Goal: Task Accomplishment & Management: Manage account settings

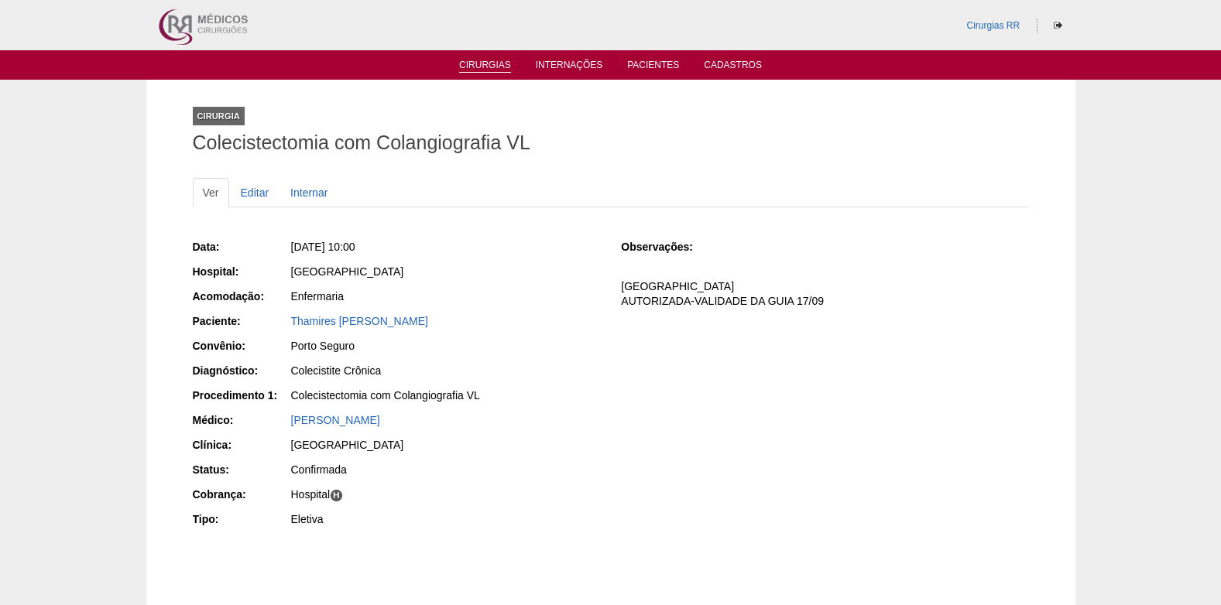
click at [500, 68] on link "Cirurgias" at bounding box center [485, 66] width 52 height 13
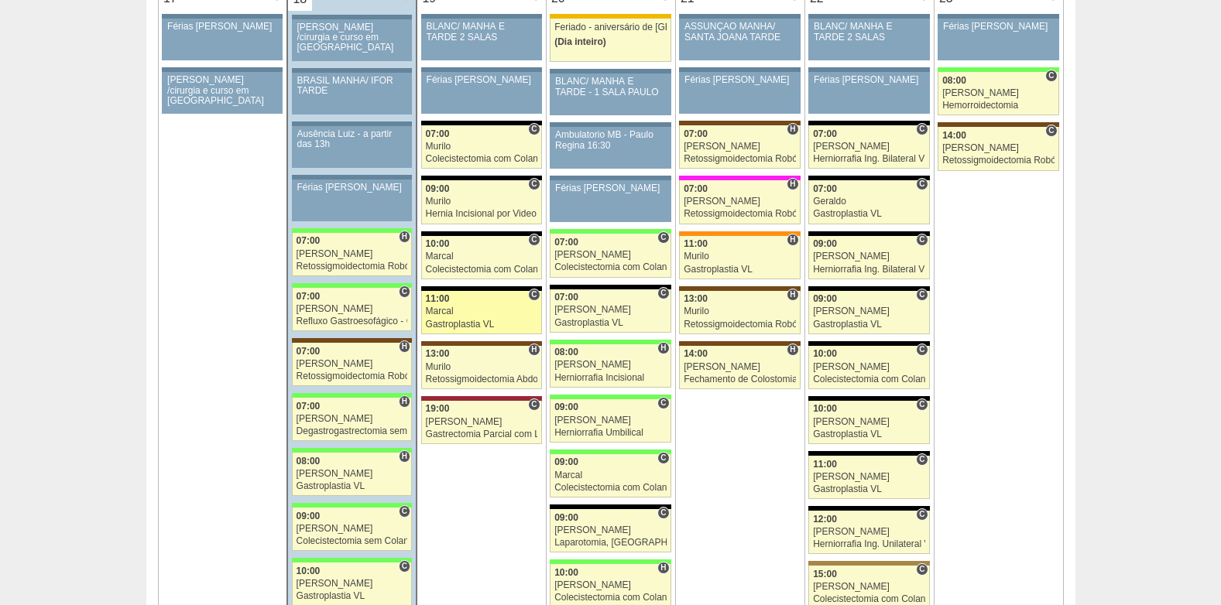
scroll to position [2477, 0]
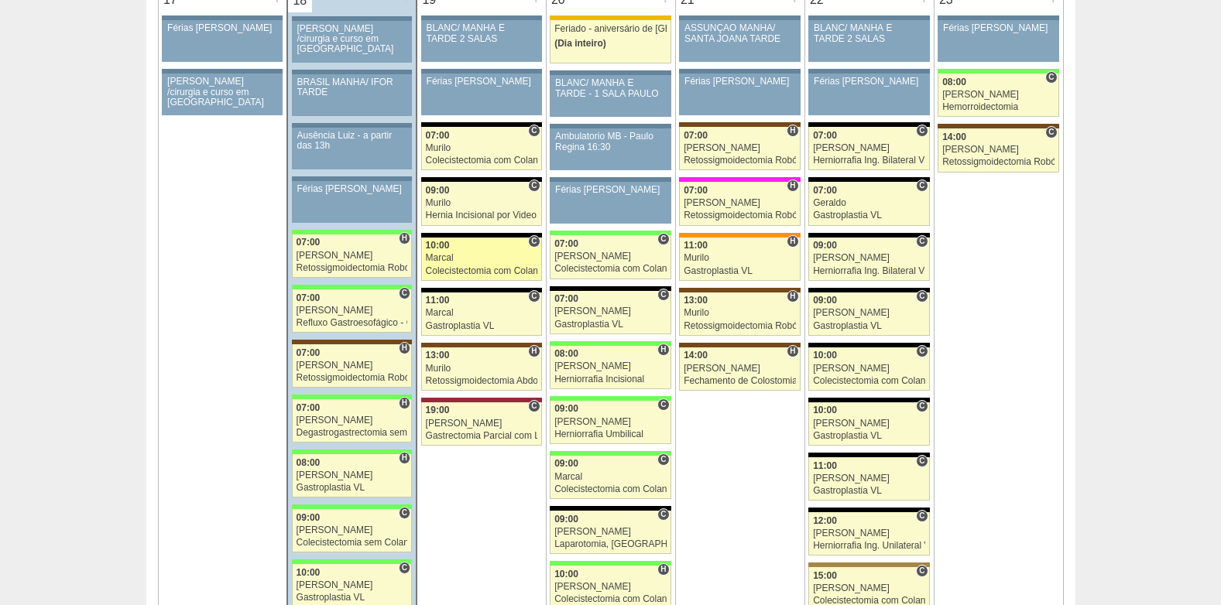
click at [451, 264] on link "88121 Marcal C 10:00 Marcal Colecistectomia com Colangiografia VL Hospital Blan…" at bounding box center [481, 259] width 121 height 43
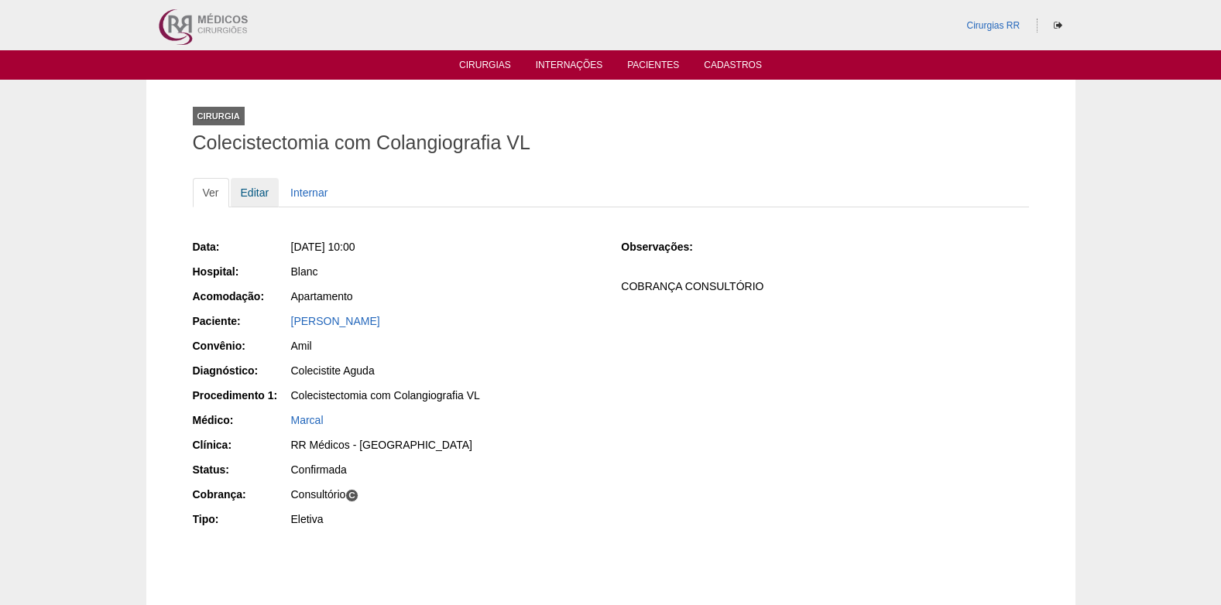
click at [249, 194] on link "Editar" at bounding box center [255, 192] width 49 height 29
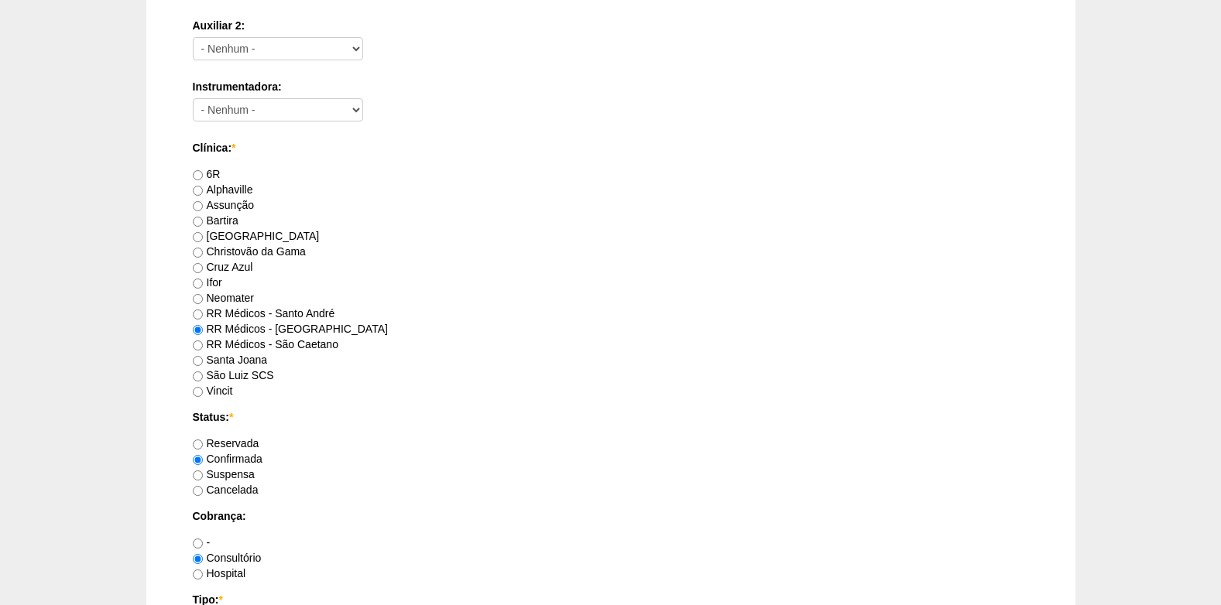
scroll to position [1084, 0]
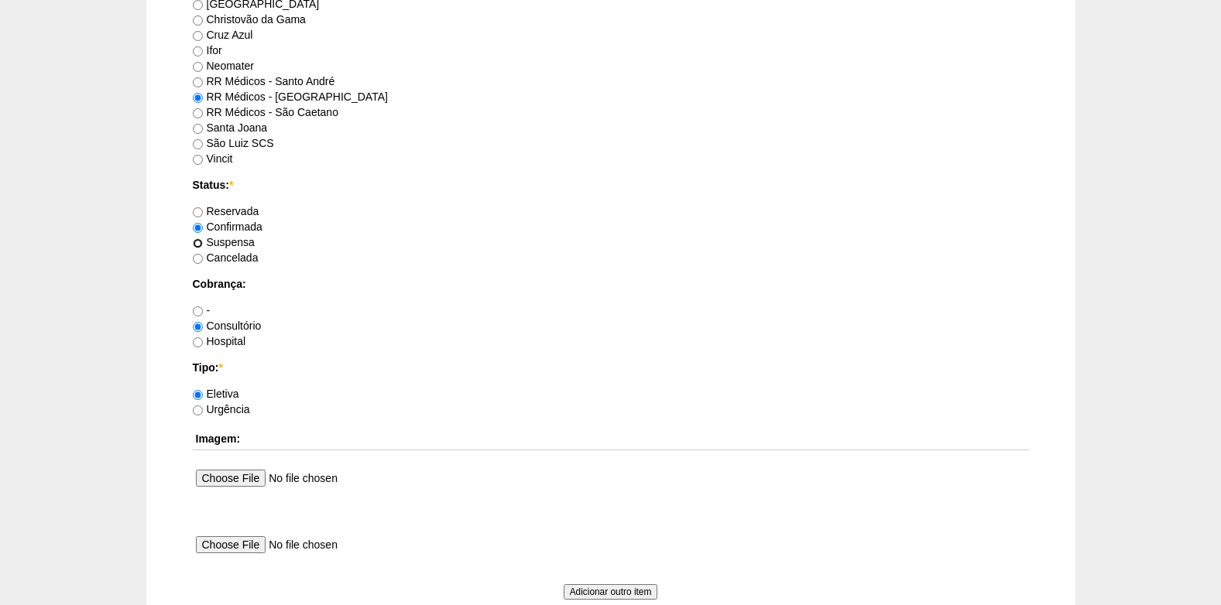
click at [201, 245] on input "Suspensa" at bounding box center [198, 243] width 10 height 10
radio input "true"
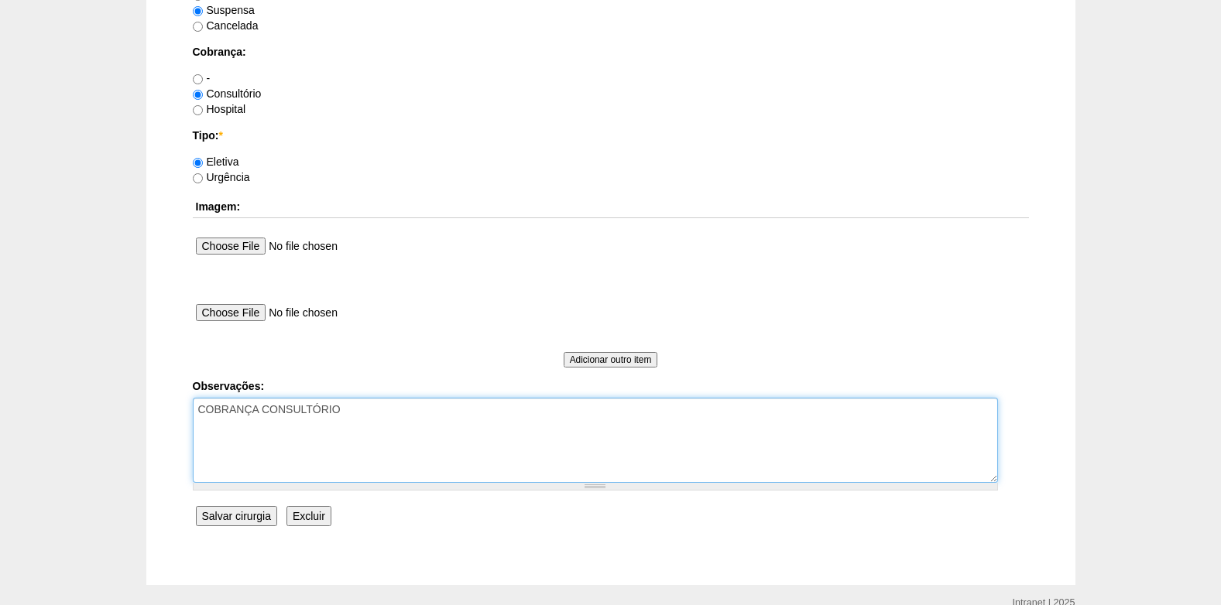
click at [358, 416] on textarea "COBRANÇA CONSULTÓRIO" at bounding box center [595, 440] width 805 height 85
type textarea "COBRANÇA CONSULTÓRIO 18/08: em analise (VK)"
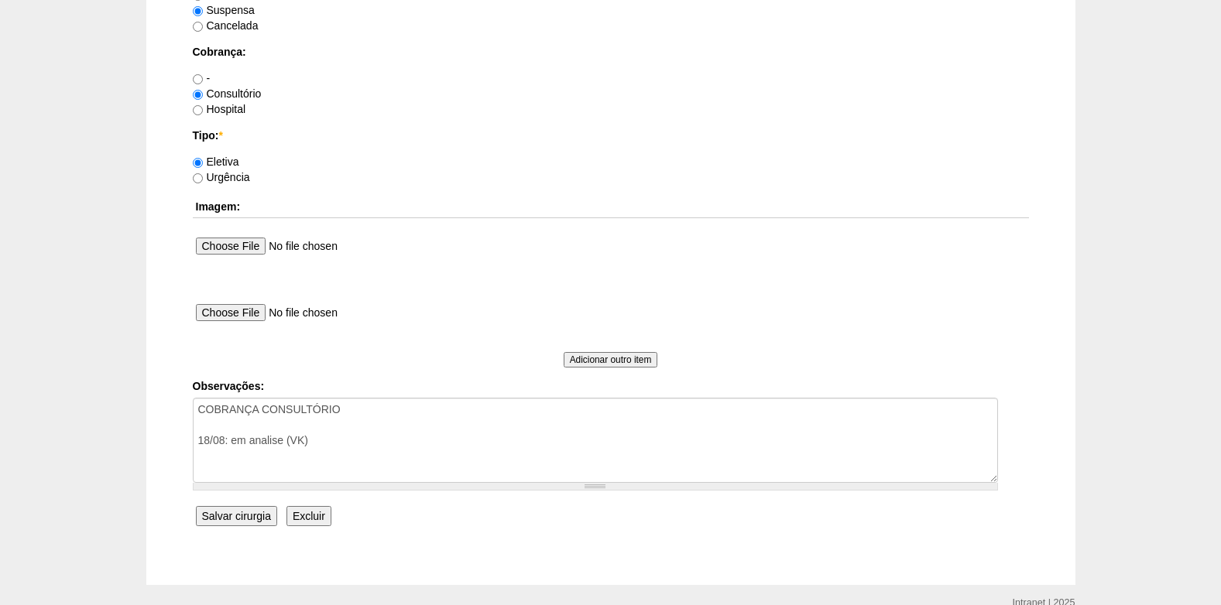
click at [251, 516] on input "Salvar cirurgia" at bounding box center [236, 516] width 81 height 20
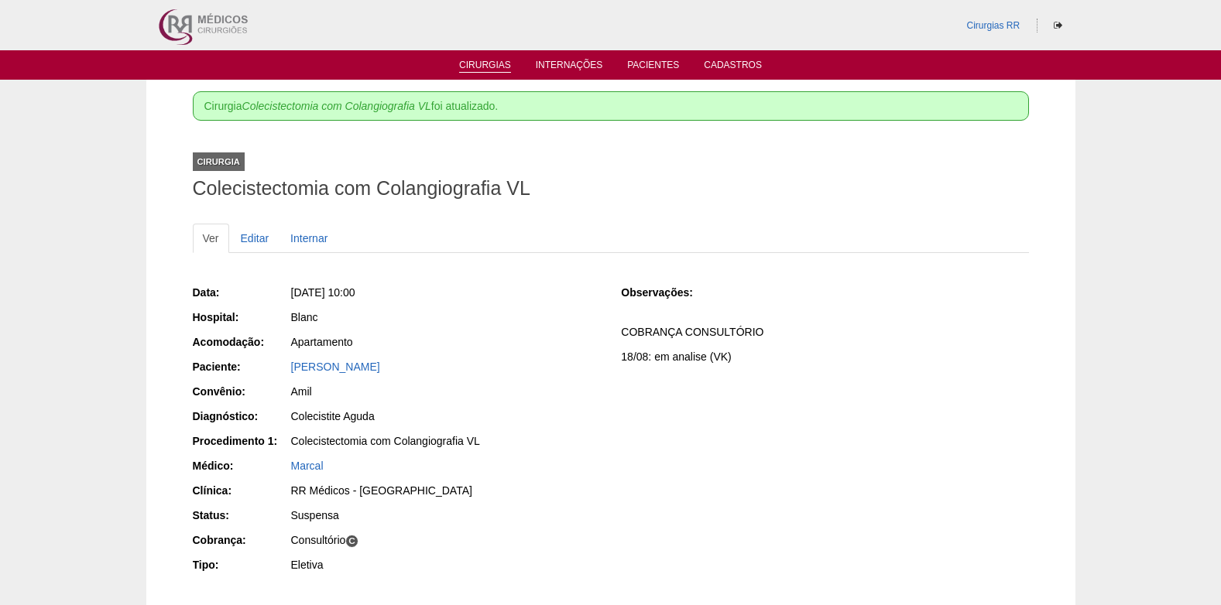
click at [470, 67] on link "Cirurgias" at bounding box center [485, 66] width 52 height 13
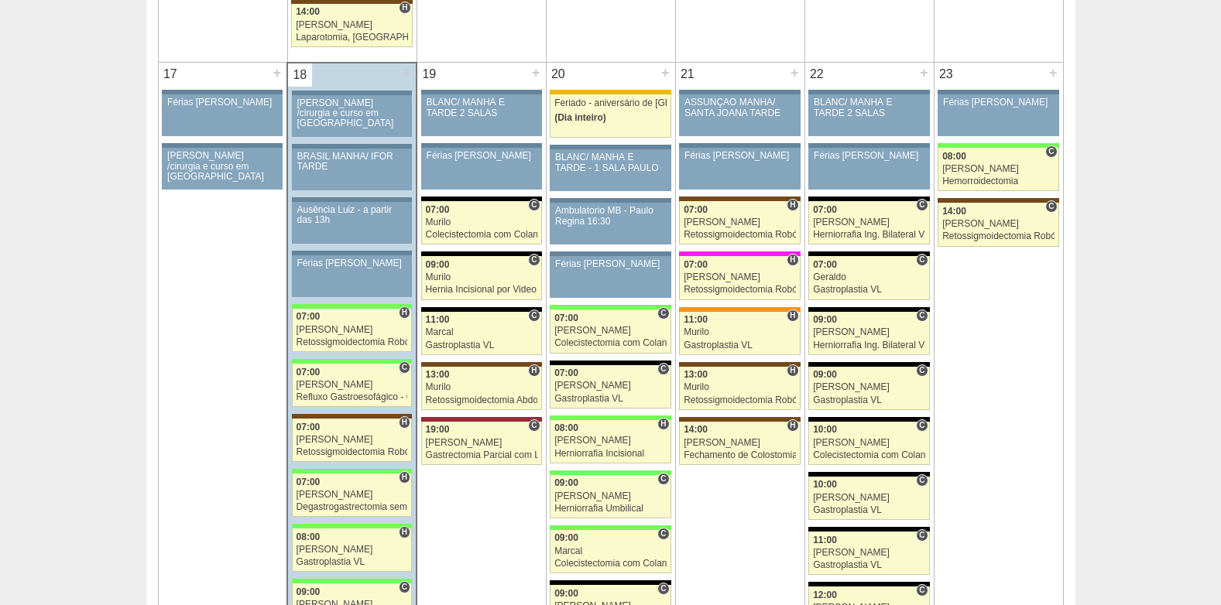
scroll to position [2400, 0]
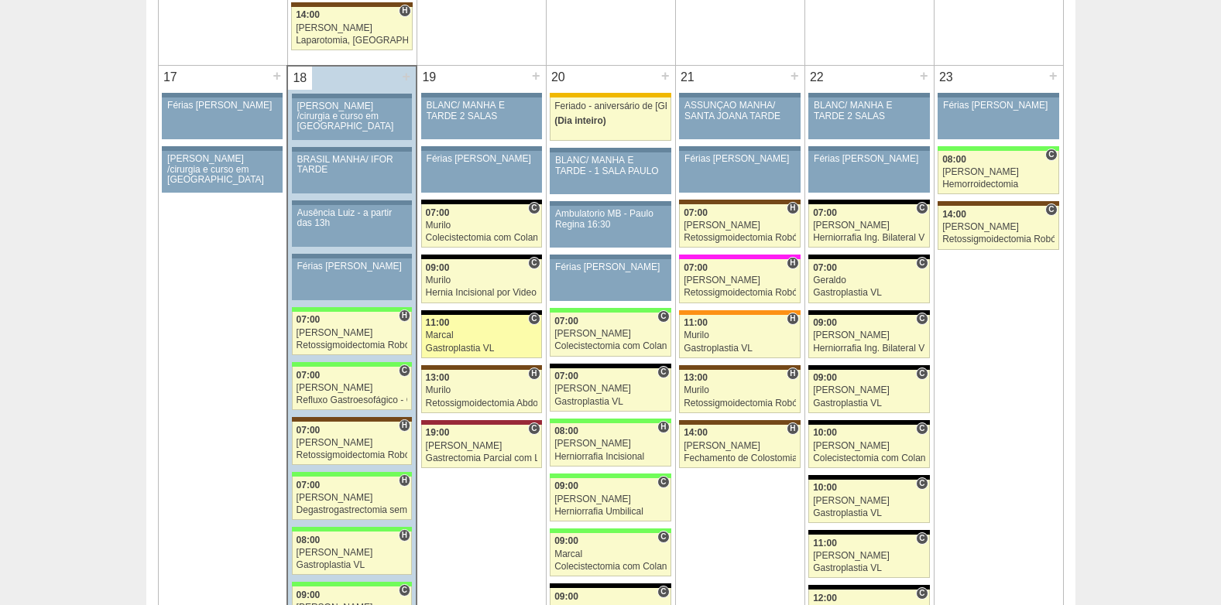
click at [457, 332] on div "Marcal" at bounding box center [481, 336] width 111 height 10
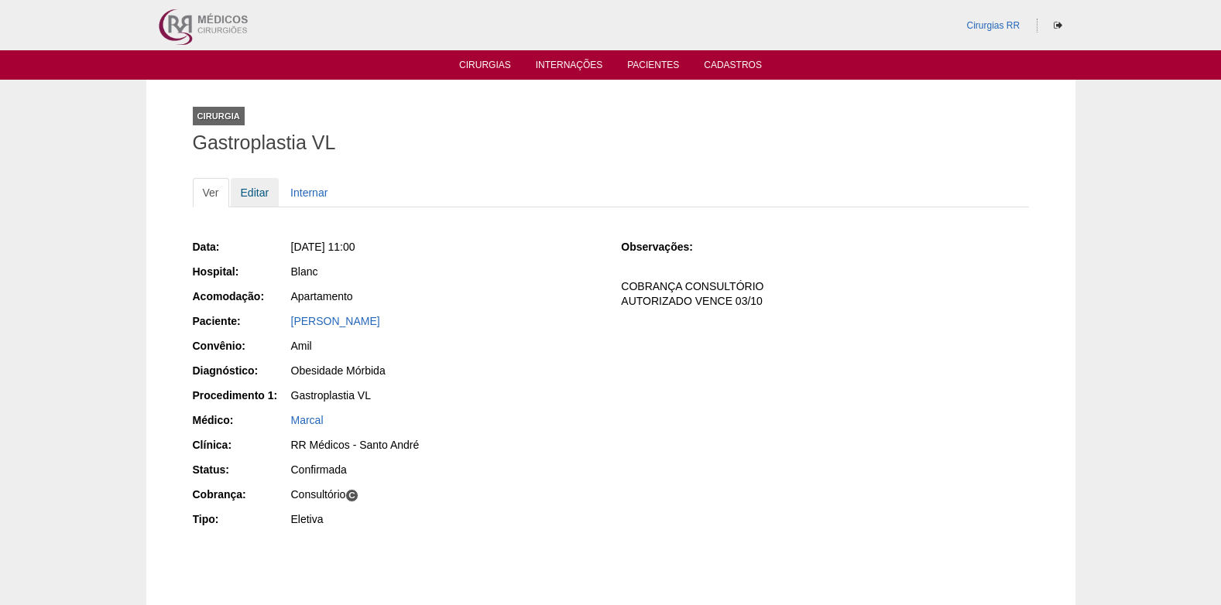
click at [247, 194] on link "Editar" at bounding box center [255, 192] width 49 height 29
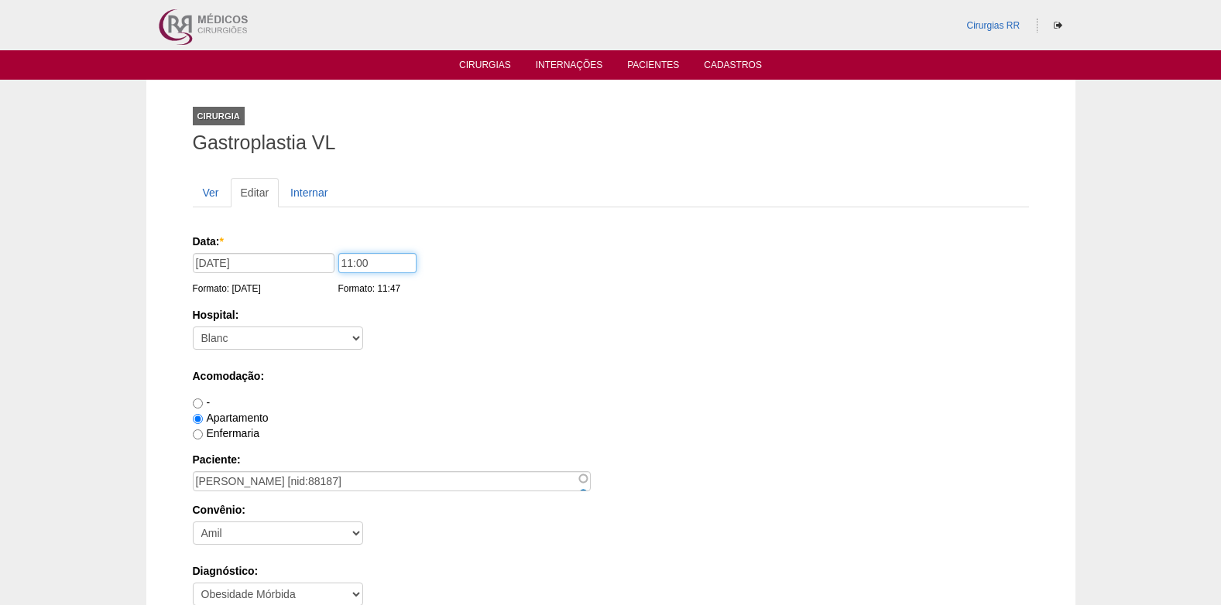
click at [347, 262] on input "11:00" at bounding box center [377, 263] width 78 height 20
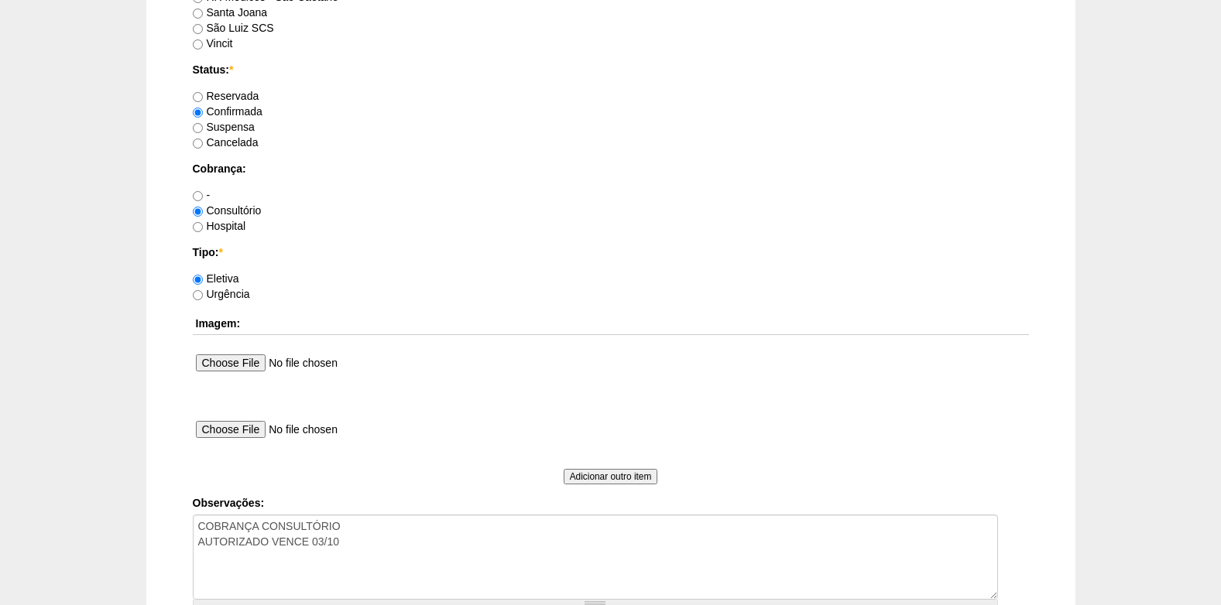
scroll to position [1390, 0]
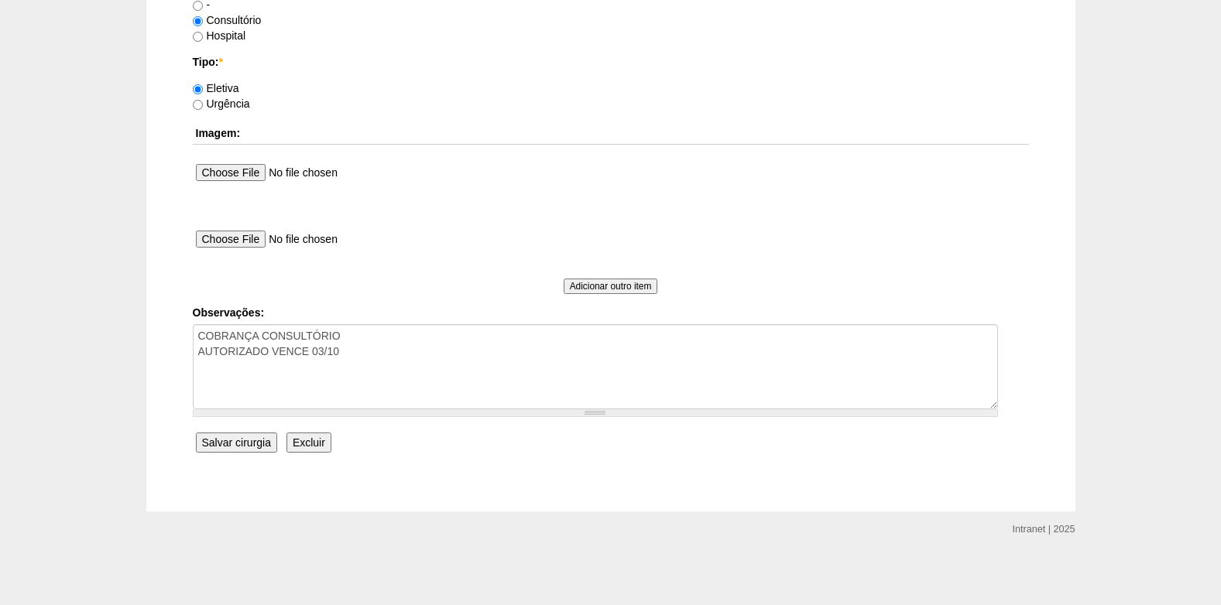
type input "10:00"
click at [244, 441] on input "Salvar cirurgia" at bounding box center [236, 443] width 81 height 20
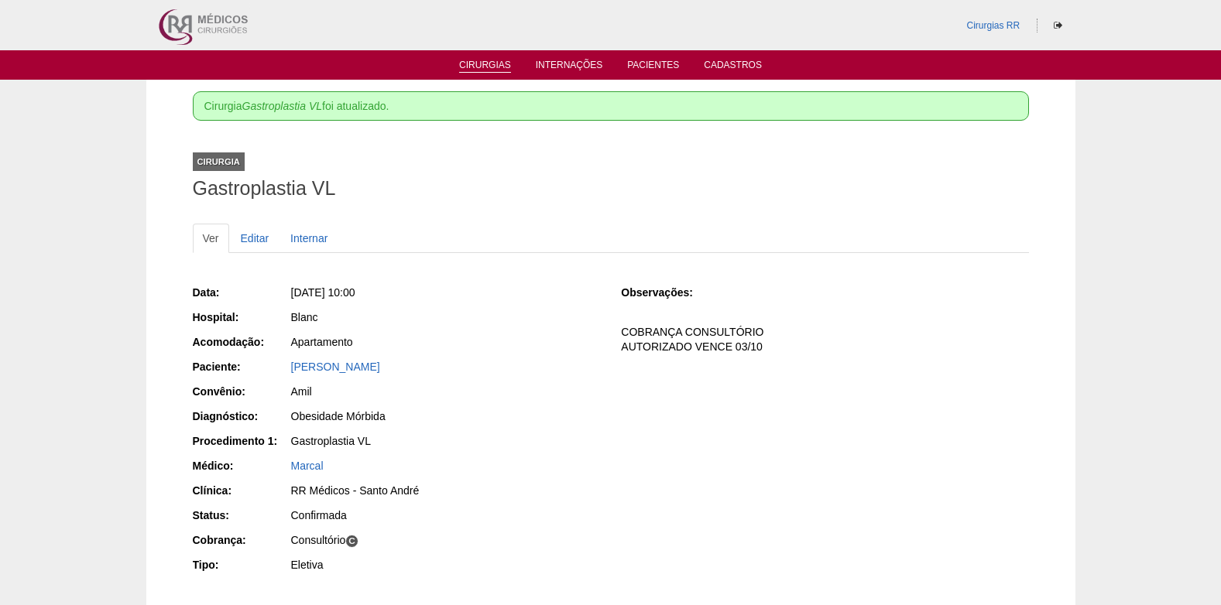
click at [484, 67] on link "Cirurgias" at bounding box center [485, 66] width 52 height 13
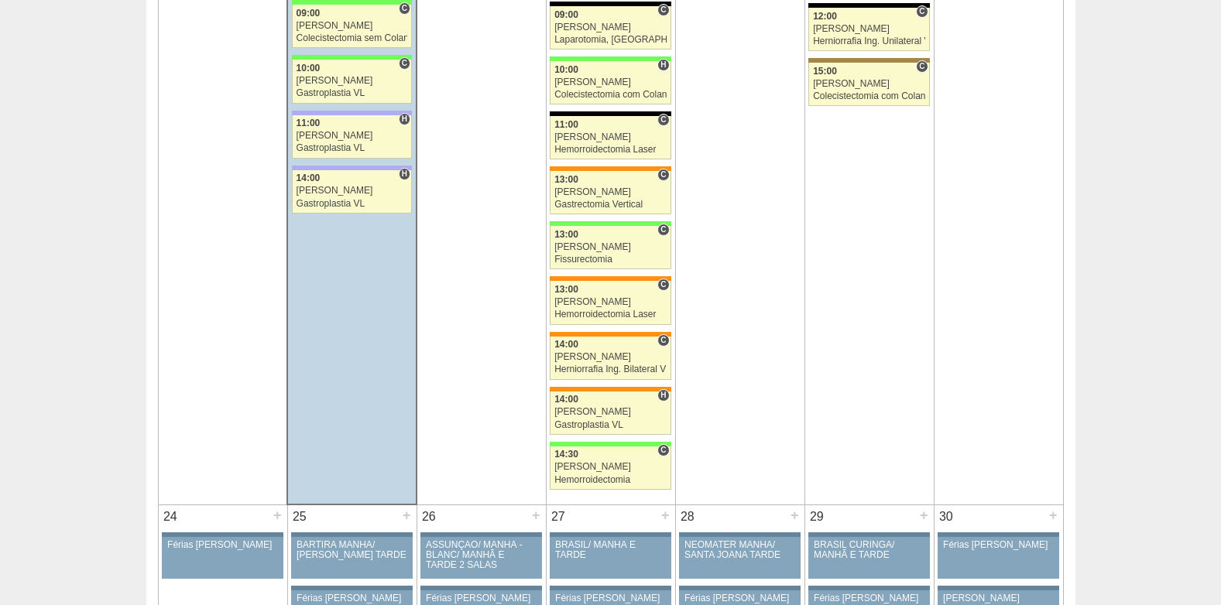
scroll to position [2942, 0]
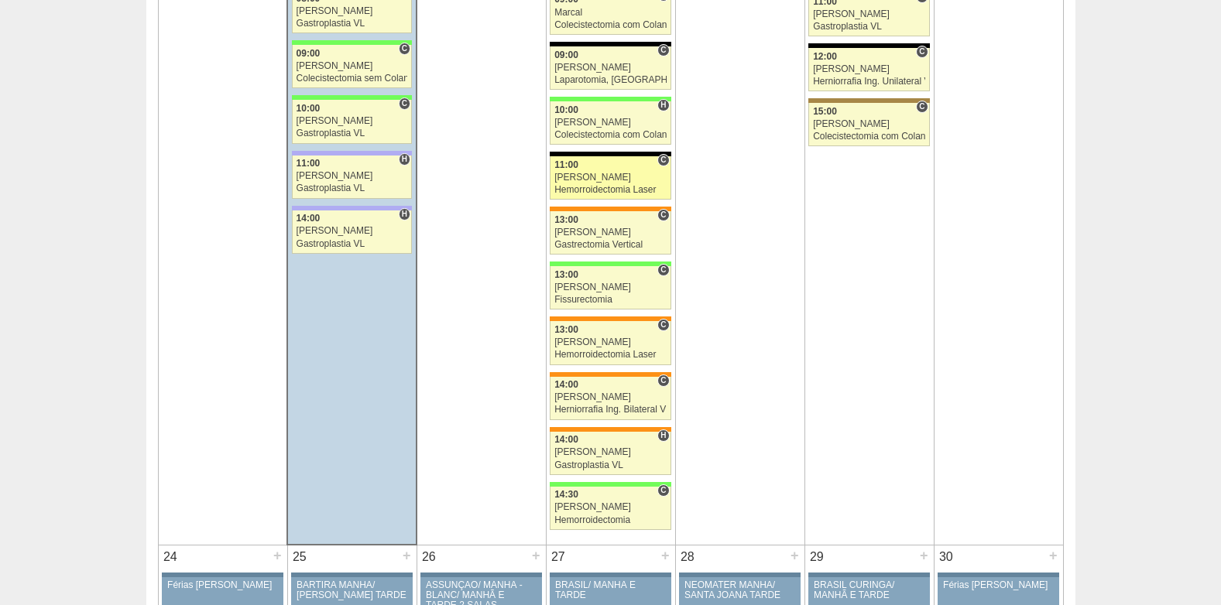
click at [588, 184] on link "88340 Paulo Regina C 11:00 Paulo Regina Hemorroidectomia Laser Hospital Blanc R…" at bounding box center [610, 177] width 121 height 43
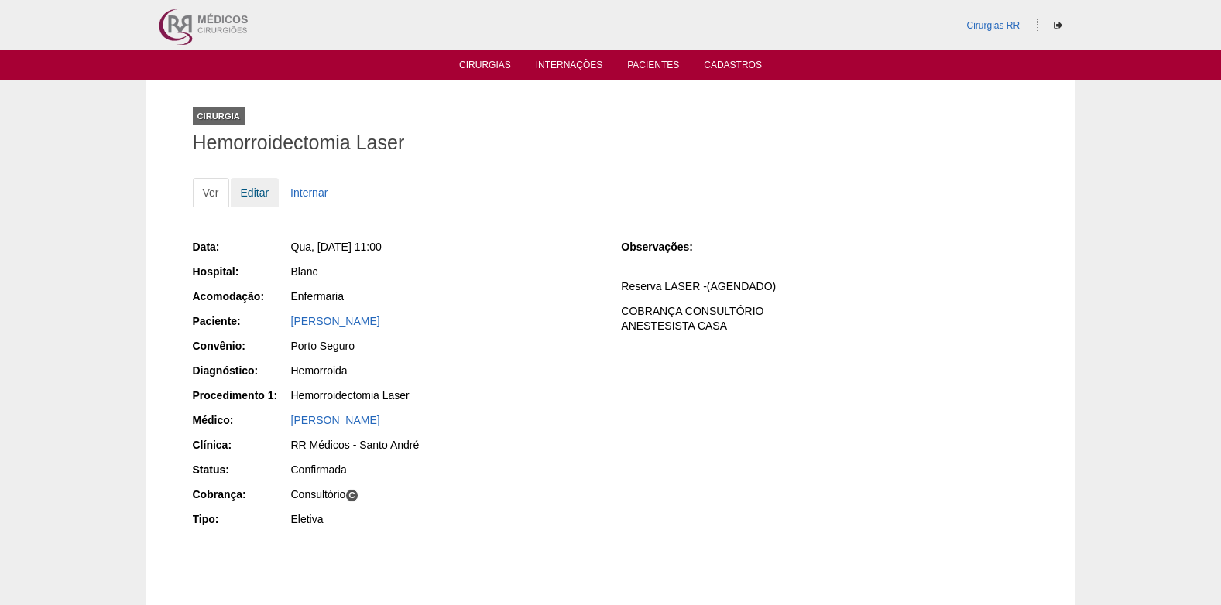
click at [242, 190] on link "Editar" at bounding box center [255, 192] width 49 height 29
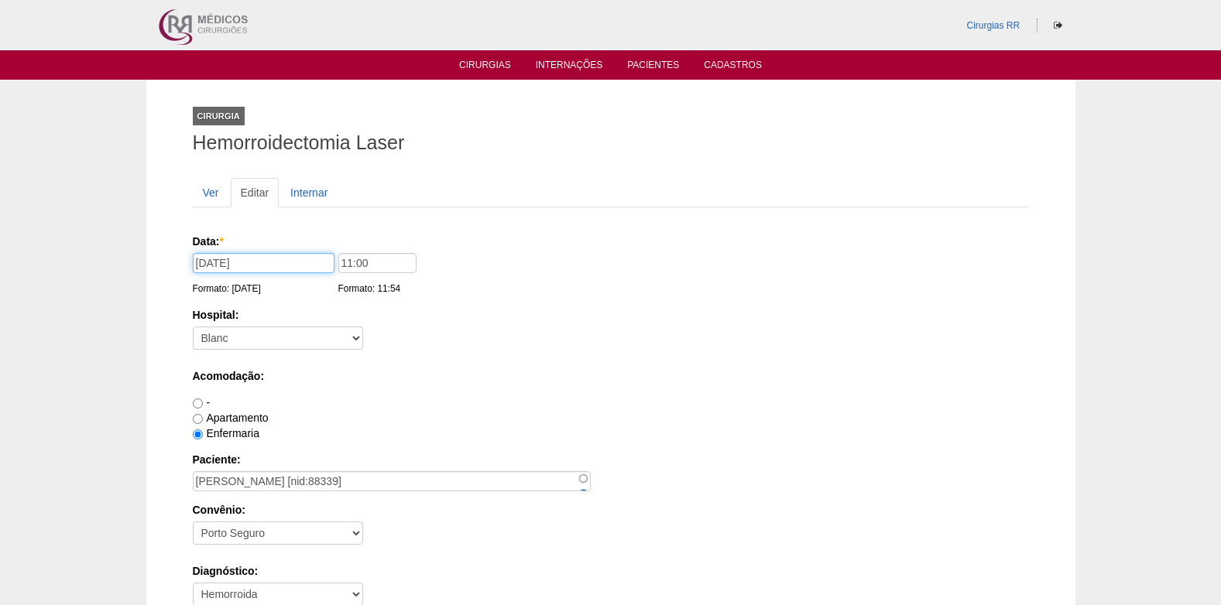
click at [209, 268] on input "[DATE]" at bounding box center [264, 263] width 142 height 20
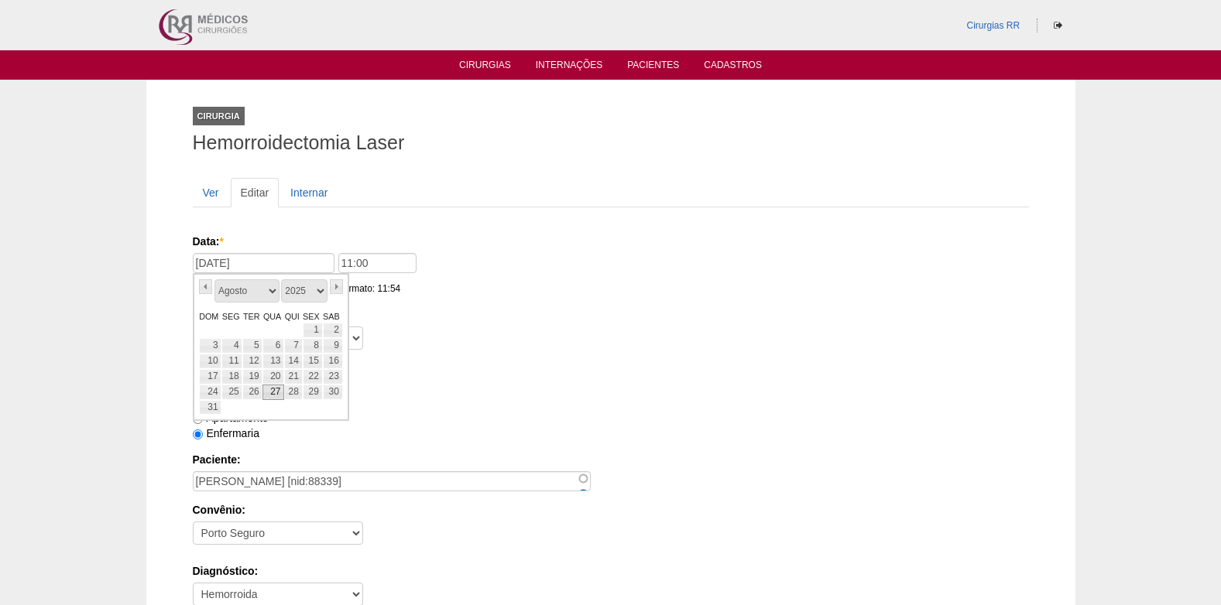
click at [266, 397] on link "27" at bounding box center [273, 392] width 22 height 15
type input "[DATE]"
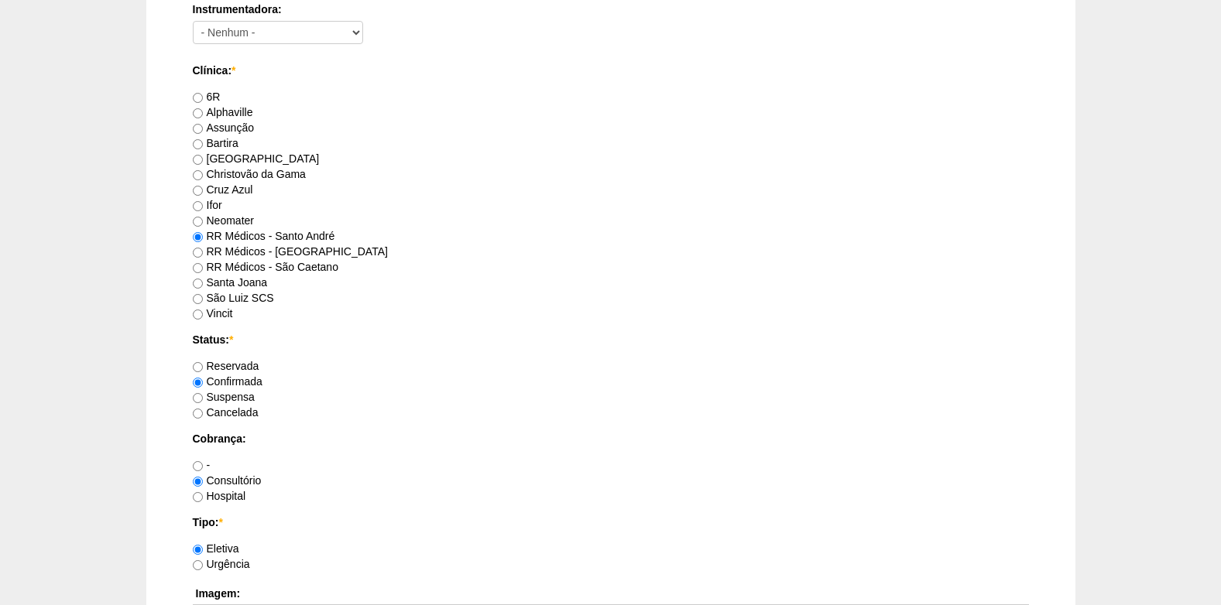
scroll to position [1390, 0]
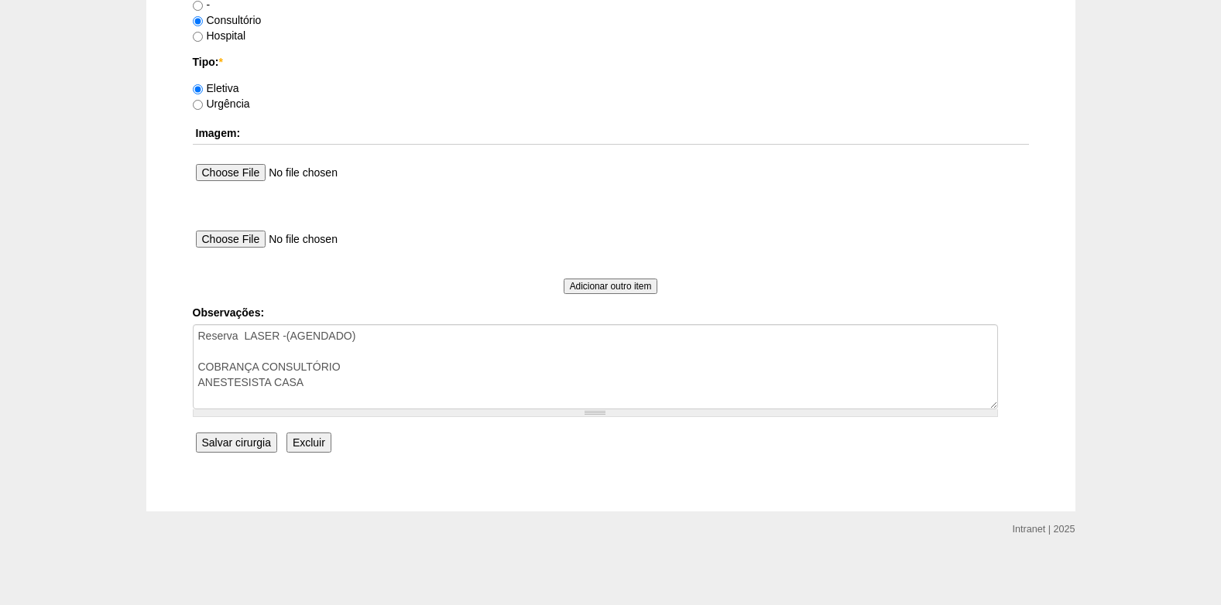
click at [232, 444] on input "Salvar cirurgia" at bounding box center [236, 443] width 81 height 20
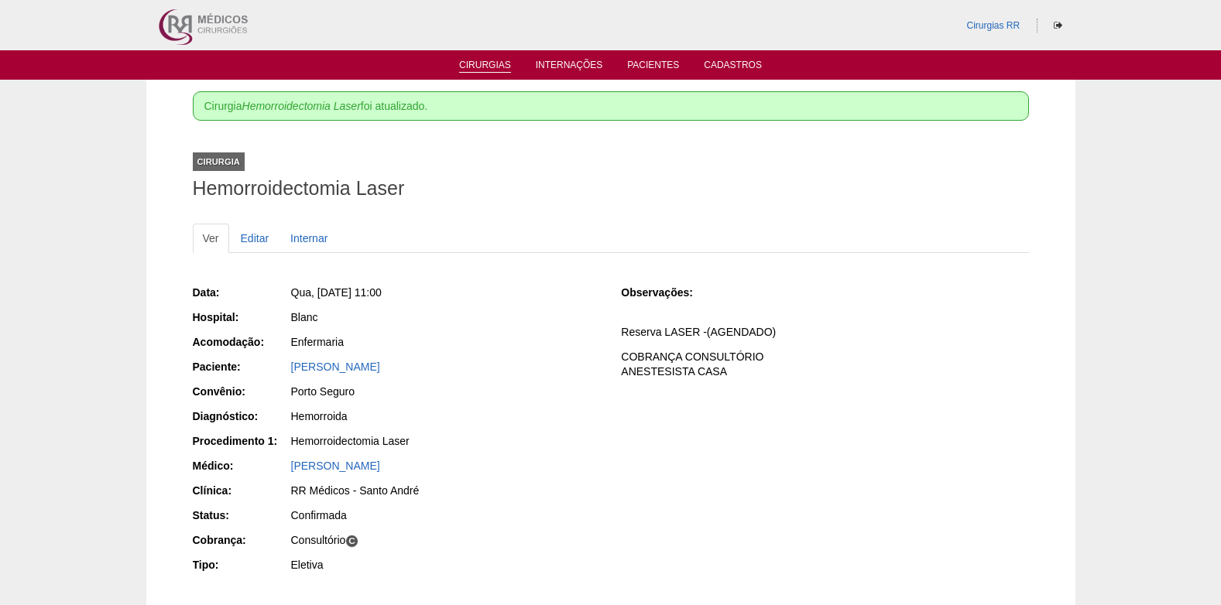
click at [475, 64] on link "Cirurgias" at bounding box center [485, 66] width 52 height 13
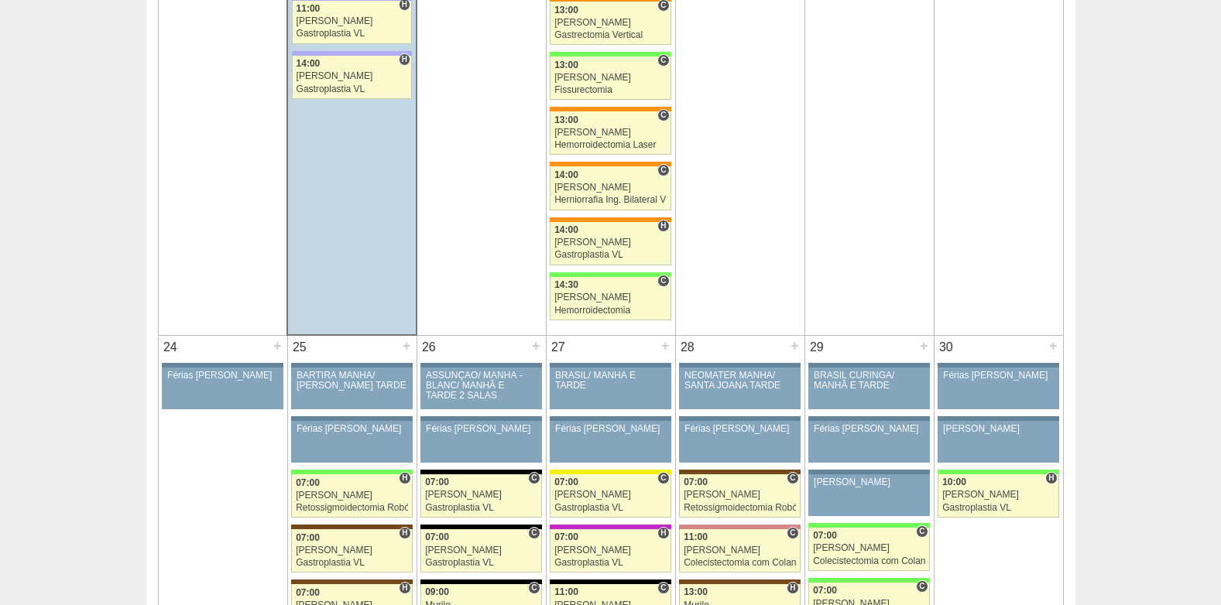
scroll to position [3329, 0]
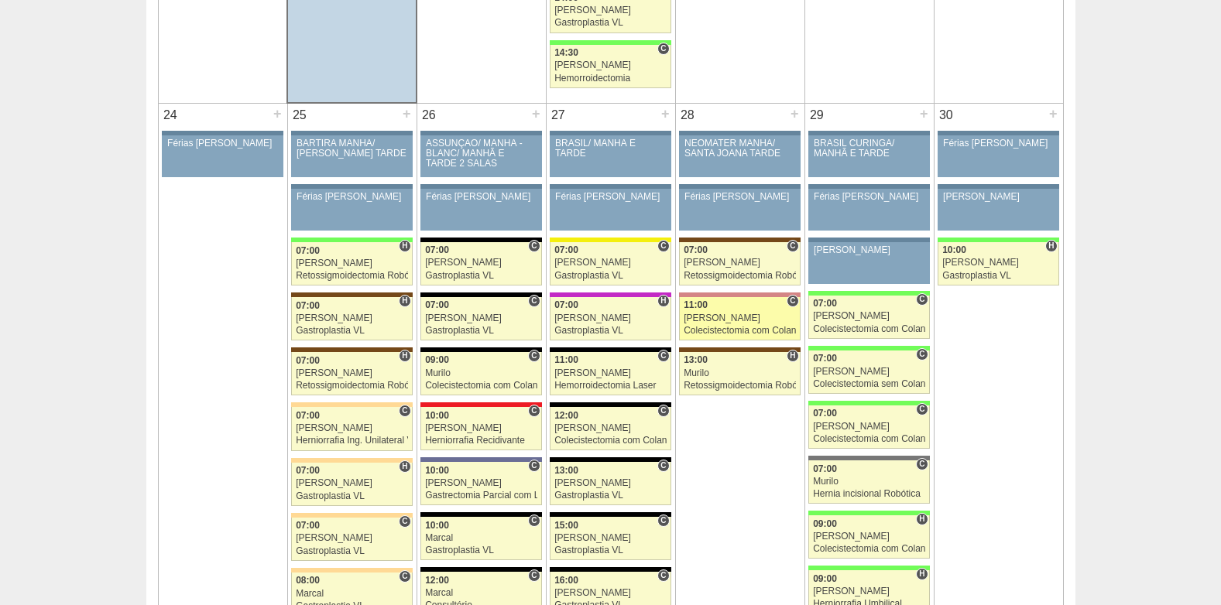
click at [718, 327] on div "Colecistectomia com Colangiografia VL" at bounding box center [740, 331] width 112 height 10
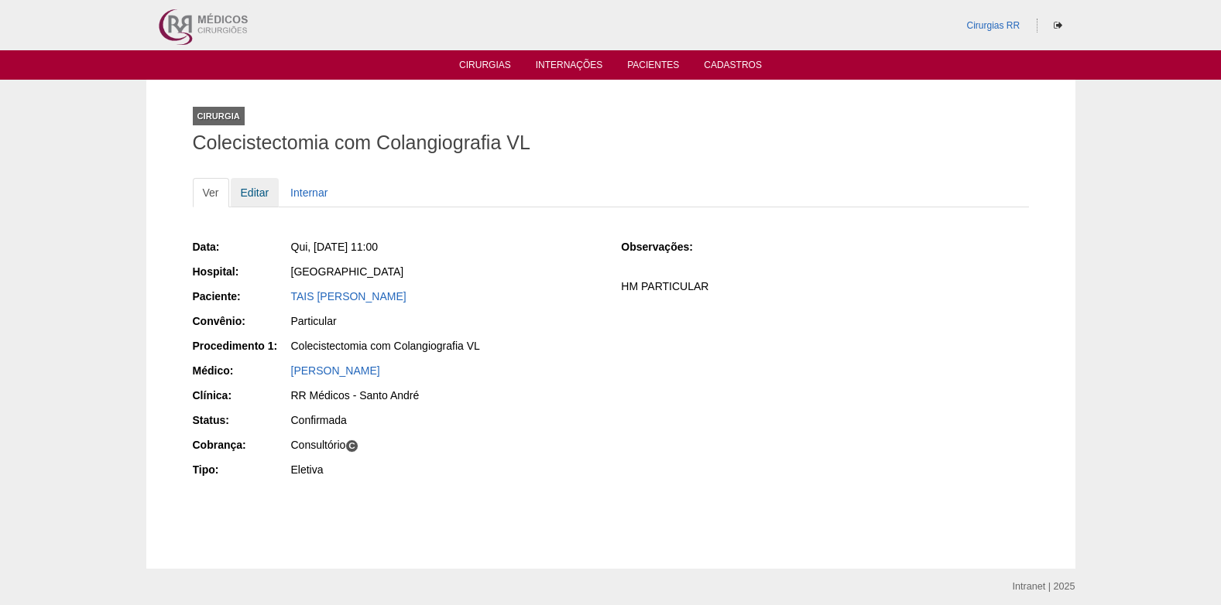
click at [259, 193] on link "Editar" at bounding box center [255, 192] width 49 height 29
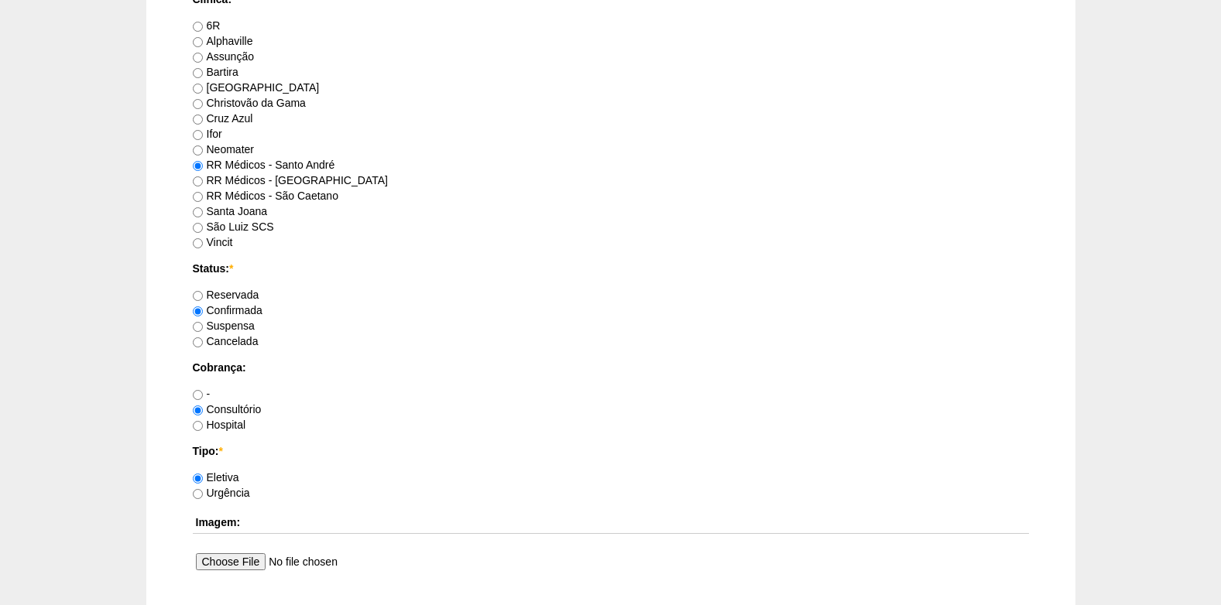
scroll to position [1006, 0]
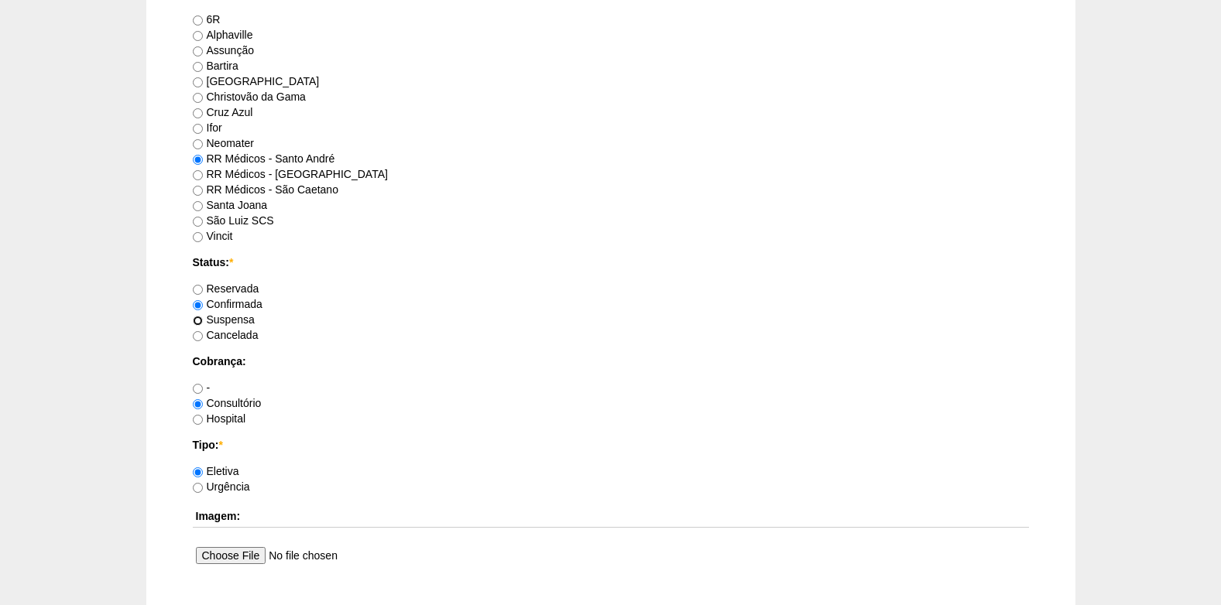
click at [200, 324] on input "Suspensa" at bounding box center [198, 321] width 10 height 10
radio input "true"
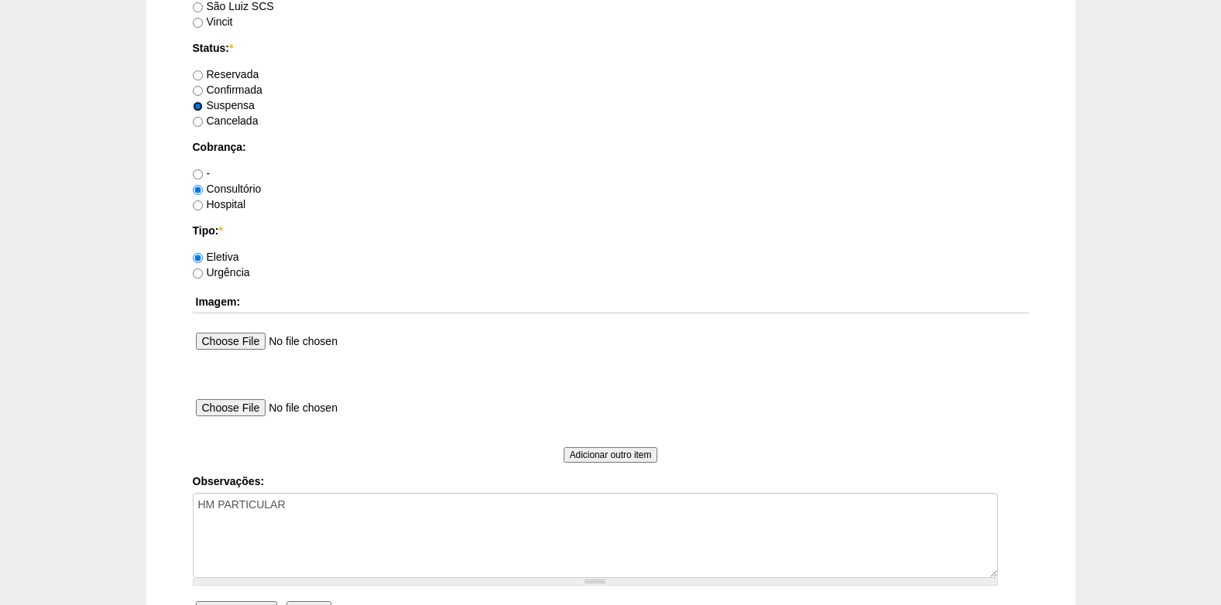
scroll to position [1390, 0]
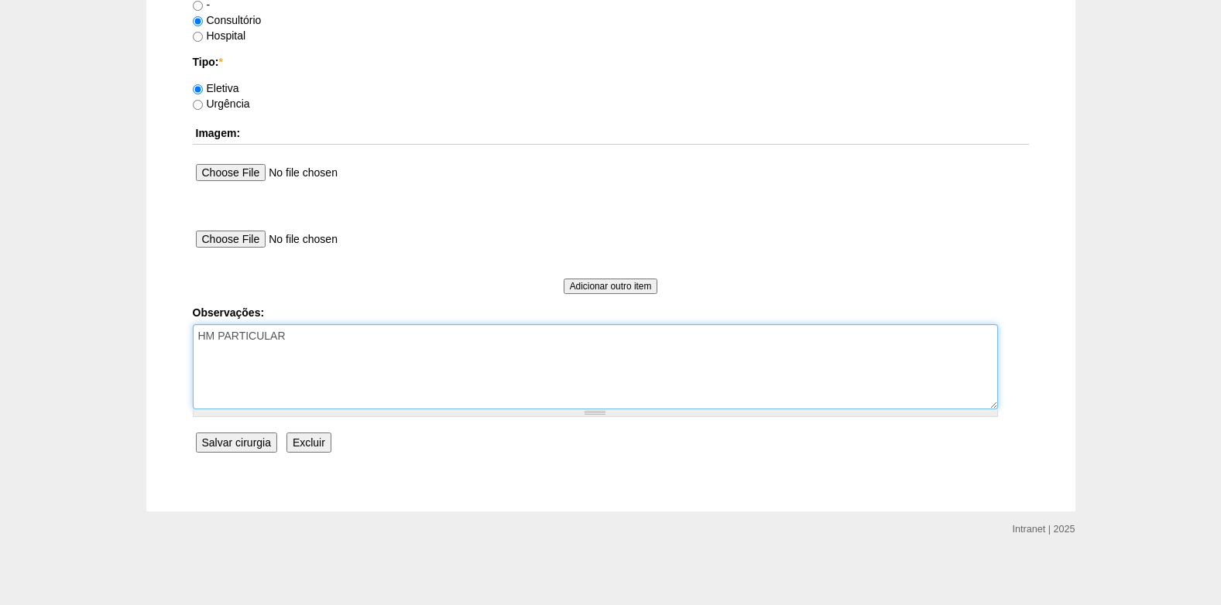
click at [311, 346] on textarea "HM PARTICULAR" at bounding box center [595, 366] width 805 height 85
type textarea "HM PARTICULAR 18/08: paciente pede para suspender, [PERSON_NAME] faleceu ([GEOG…"
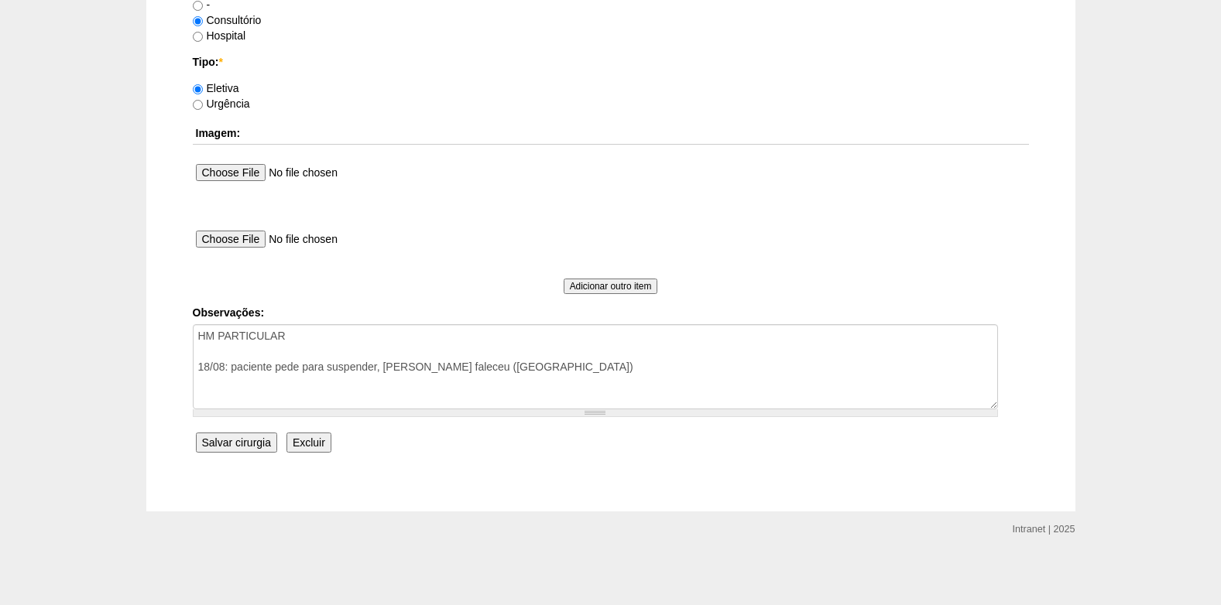
click at [235, 441] on input "Salvar cirurgia" at bounding box center [236, 443] width 81 height 20
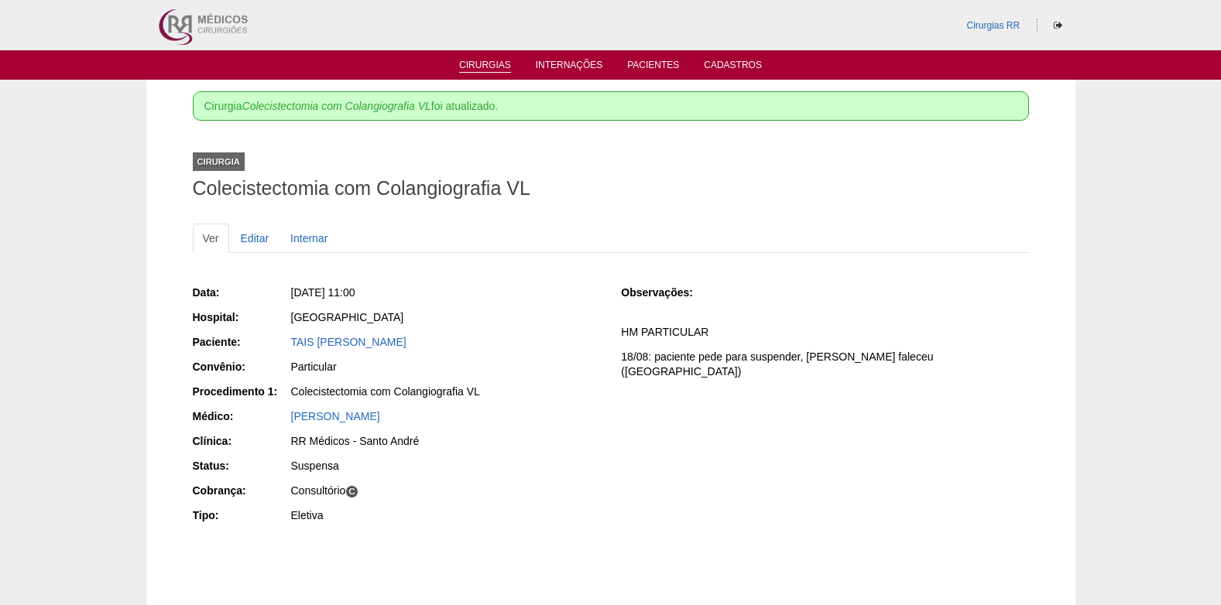
click at [492, 64] on link "Cirurgias" at bounding box center [485, 66] width 52 height 13
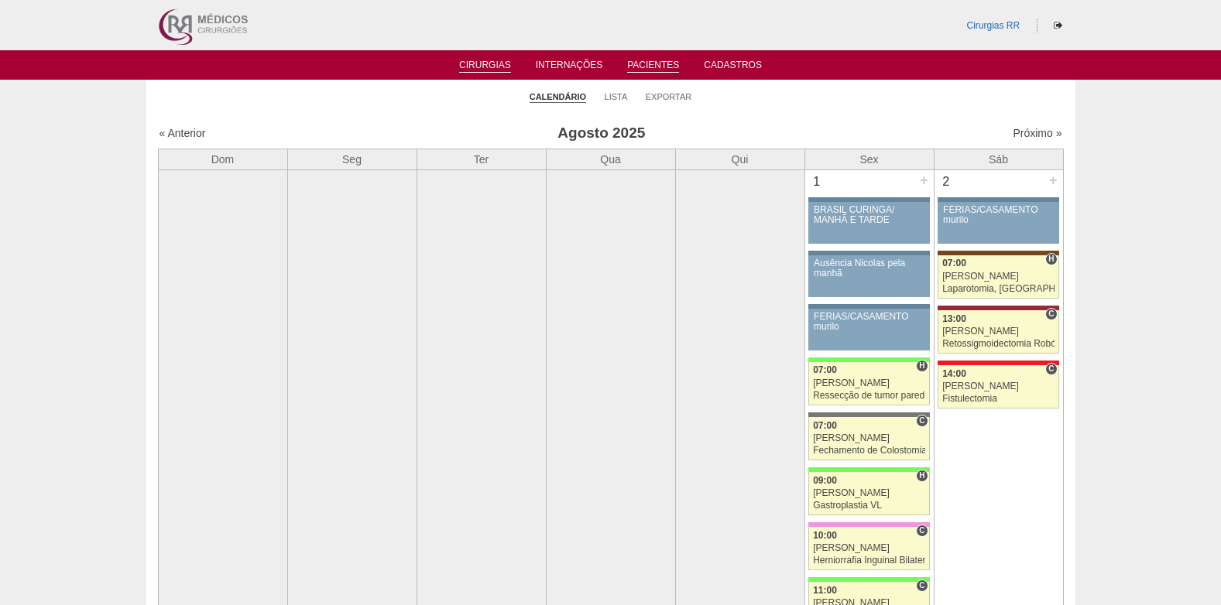
click at [655, 61] on link "Pacientes" at bounding box center [653, 66] width 52 height 13
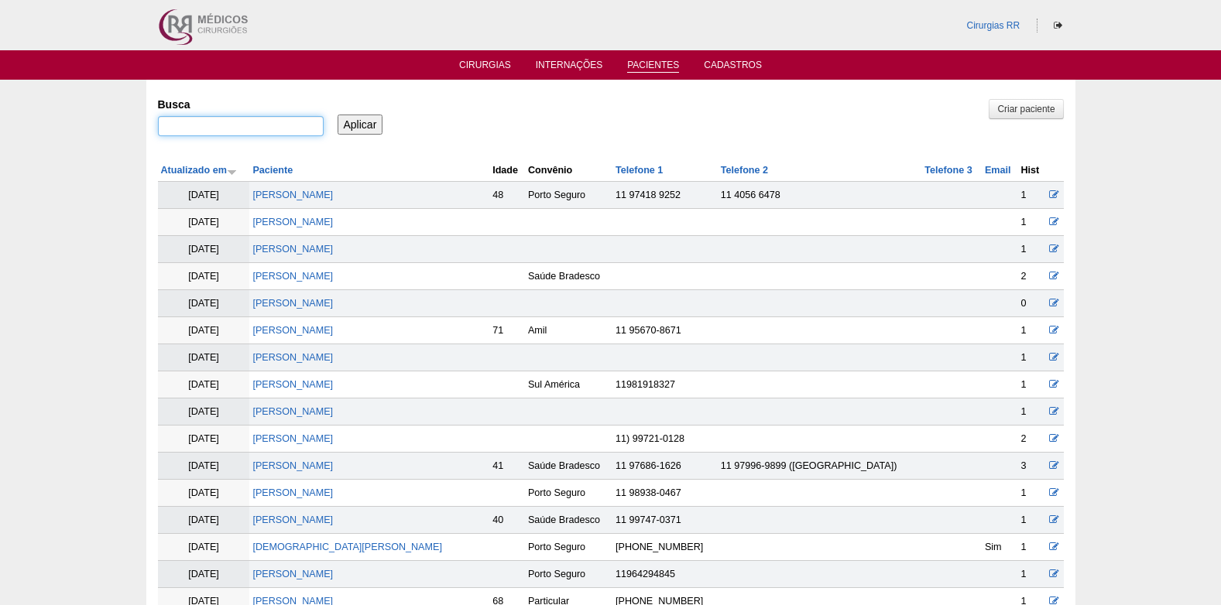
click at [254, 133] on input "Busca" at bounding box center [241, 126] width 166 height 20
type input "DANIELA DE ASSIS"
click at [352, 127] on input "Aplicar" at bounding box center [361, 125] width 46 height 20
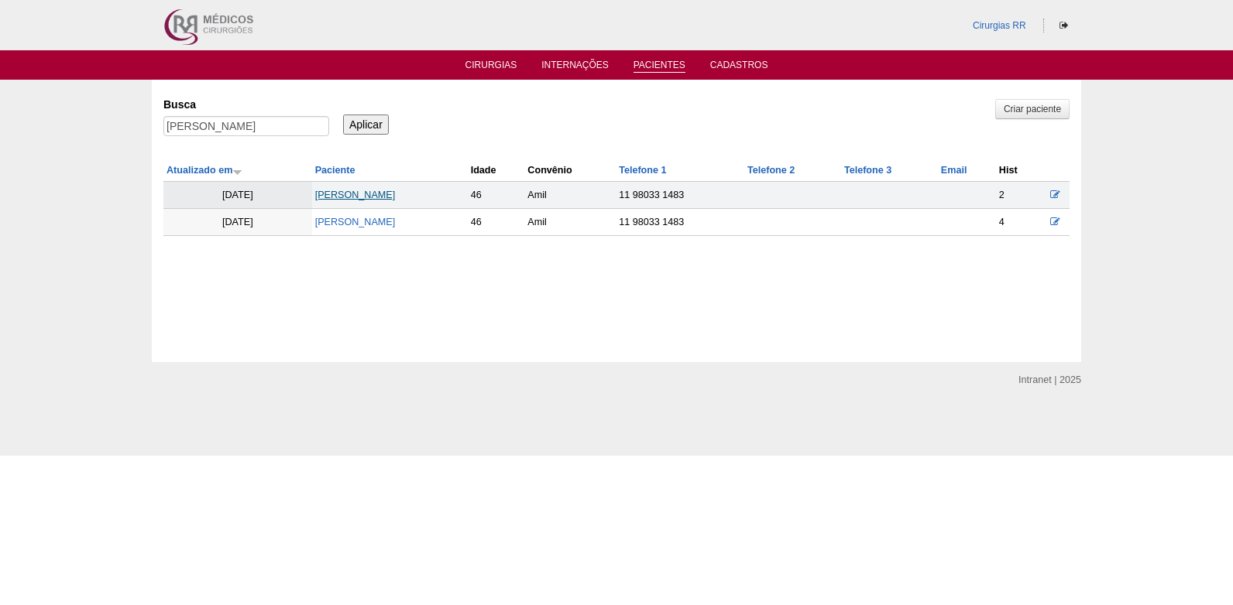
click at [361, 194] on link "[PERSON_NAME]" at bounding box center [355, 195] width 81 height 11
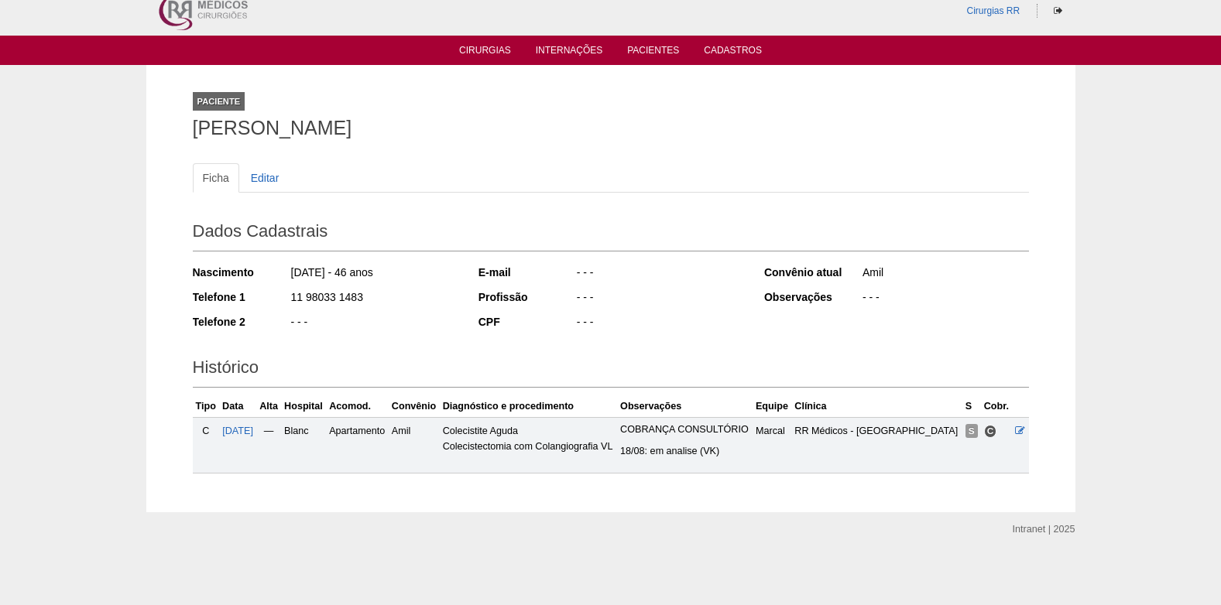
scroll to position [28, 0]
click at [245, 426] on span "[DATE]" at bounding box center [237, 431] width 31 height 11
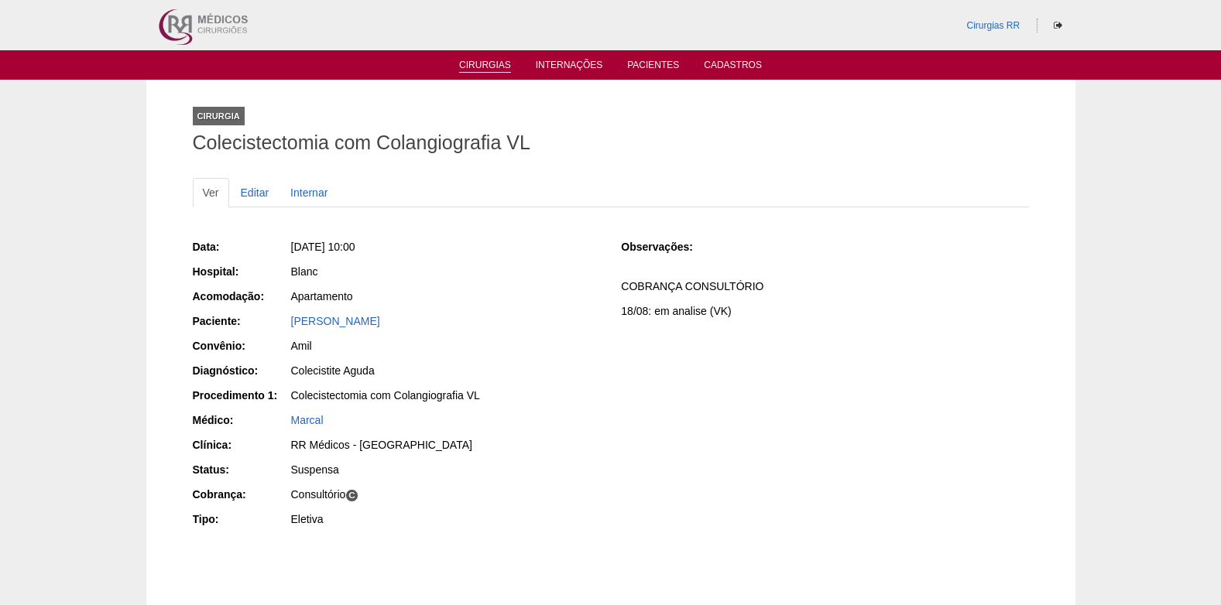
click at [468, 66] on link "Cirurgias" at bounding box center [485, 66] width 52 height 13
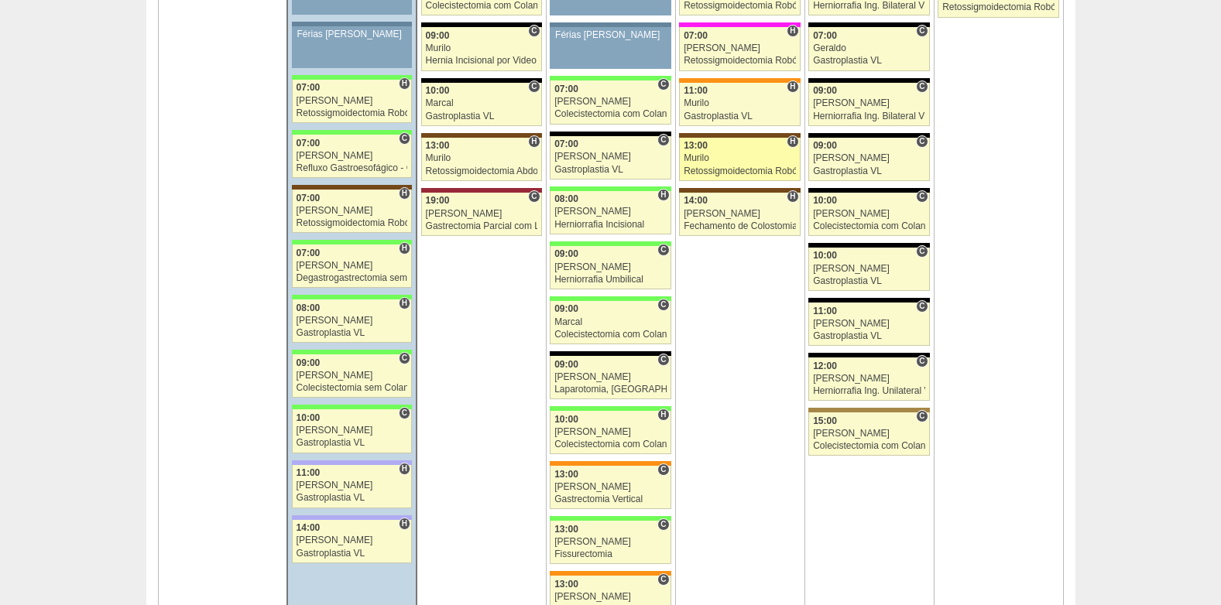
scroll to position [2555, 0]
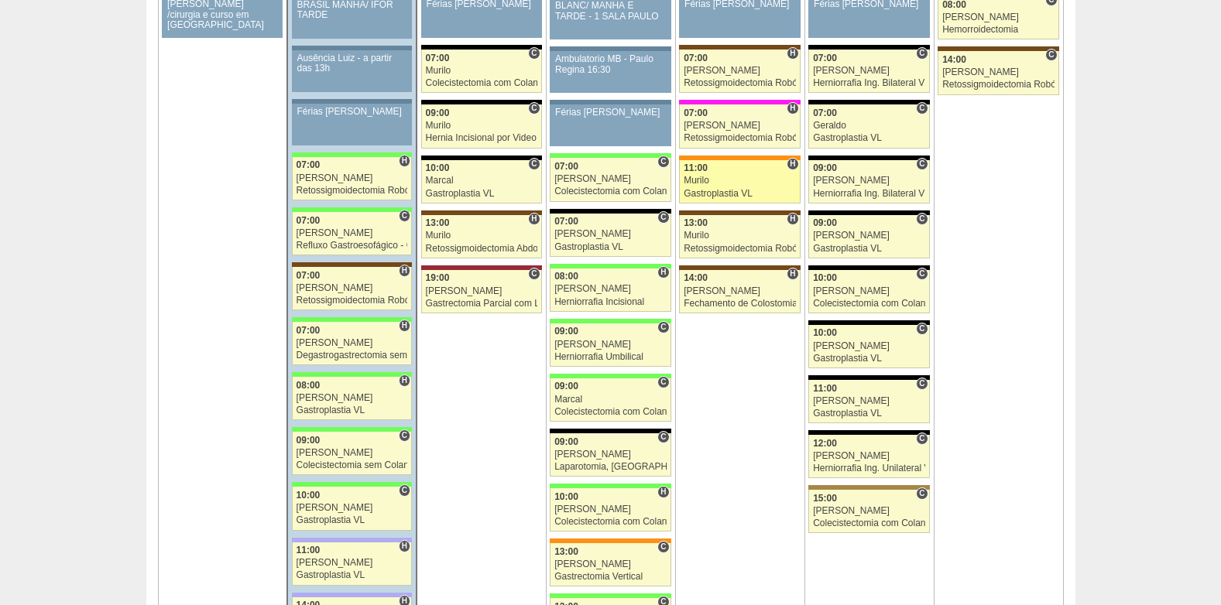
click at [714, 170] on div "11:00" at bounding box center [740, 168] width 112 height 10
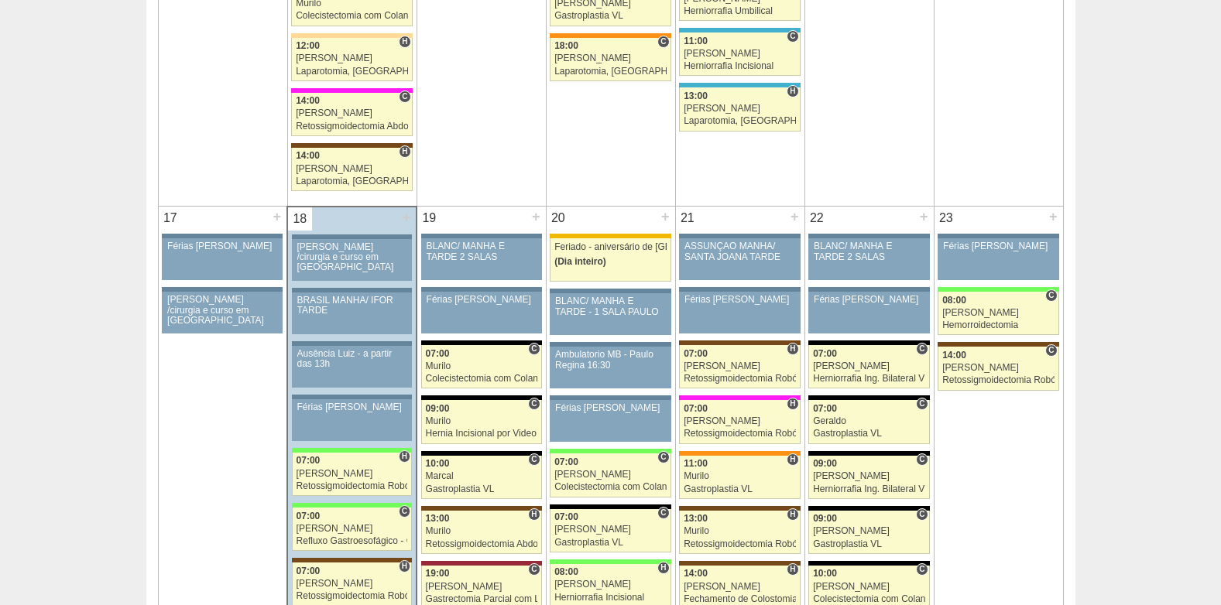
scroll to position [2556, 0]
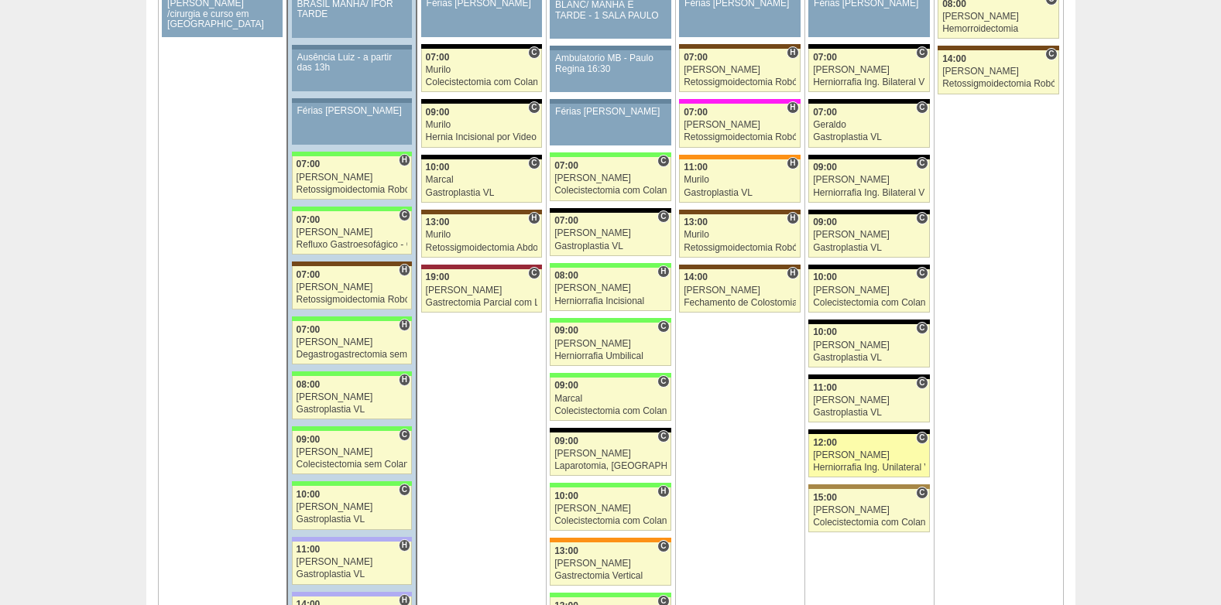
click at [848, 457] on div "[PERSON_NAME]" at bounding box center [869, 456] width 112 height 10
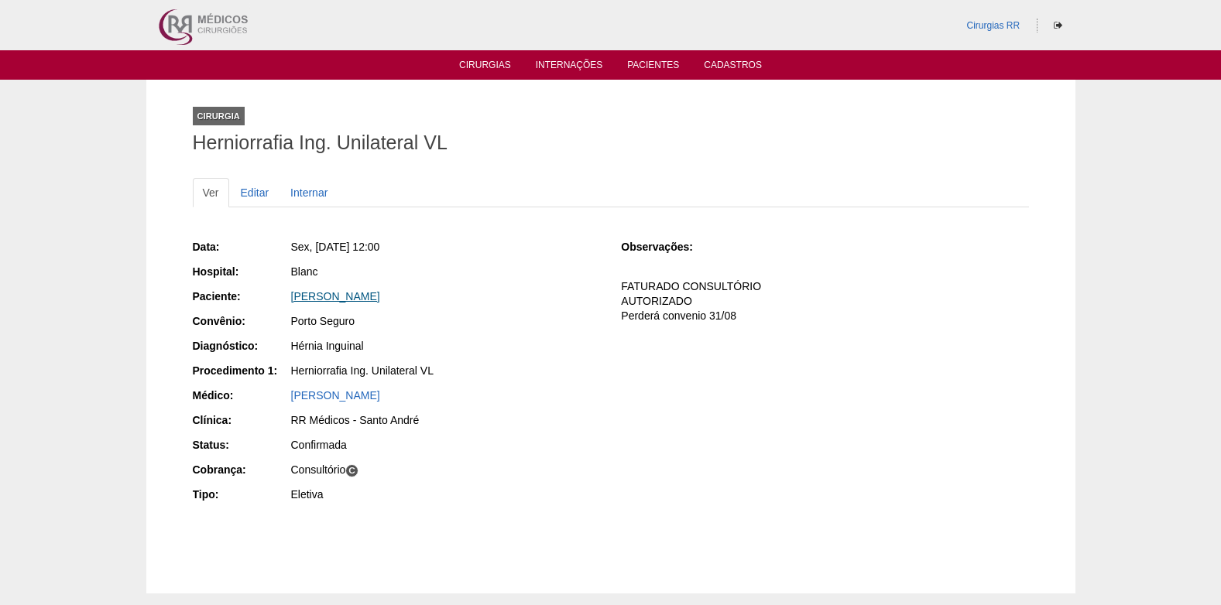
click at [351, 302] on link "GABRIEL RODRIGUES ALVES" at bounding box center [335, 296] width 89 height 12
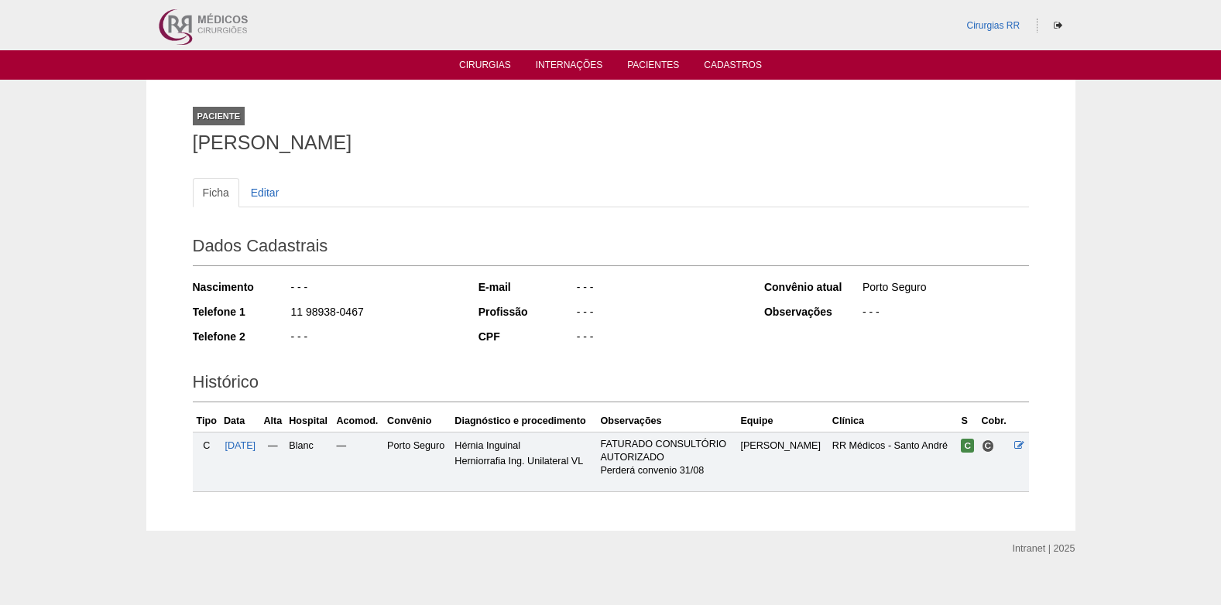
drag, startPoint x: 187, startPoint y: 148, endPoint x: 462, endPoint y: 149, distance: 275.6
click at [462, 149] on div "Paciente GABRIEL RODRIGUES ALVES Ficha Editar Dados Cadastrais Nascimento - - -…" at bounding box center [610, 305] width 859 height 451
copy h1 "GABRIEL RODRIGUES ALVES"
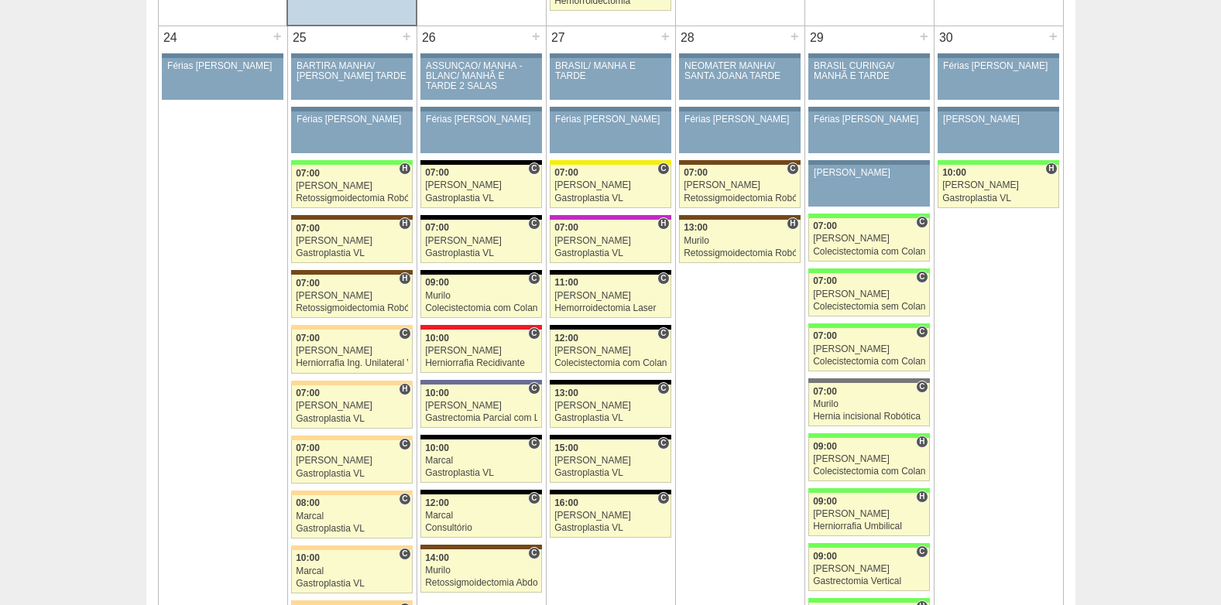
scroll to position [3408, 0]
